Goal: Check status: Check status

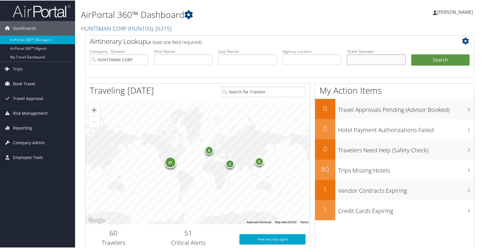
click at [369, 60] on input "text" at bounding box center [376, 59] width 59 height 11
type input "0167142229139"
click at [439, 57] on button "Search" at bounding box center [440, 60] width 59 height 12
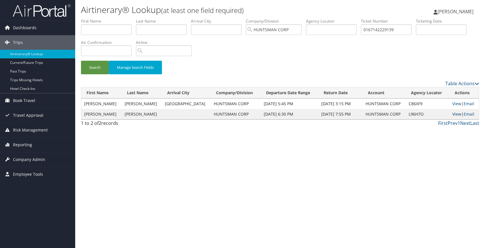
click at [453, 115] on link "View" at bounding box center [456, 113] width 9 height 5
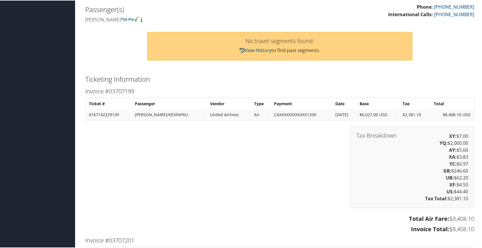
scroll to position [36, 0]
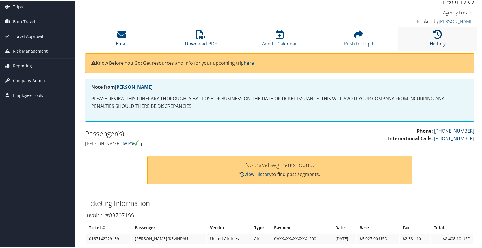
click at [433, 37] on icon at bounding box center [437, 33] width 9 height 9
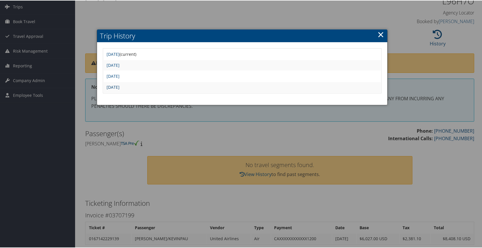
click at [120, 86] on link "Mon Aug 12 16:16:14 MDT 2024" at bounding box center [113, 86] width 13 height 5
